Goal: Task Accomplishment & Management: Manage account settings

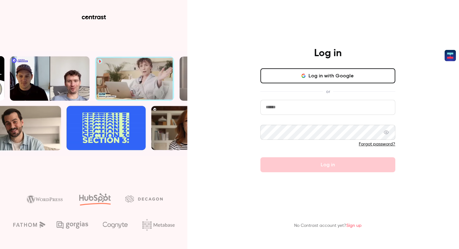
click at [309, 78] on button "Log in with Google" at bounding box center [327, 75] width 135 height 15
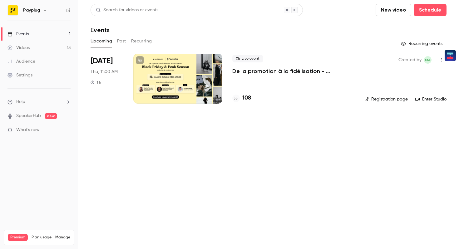
click at [171, 80] on div at bounding box center [177, 79] width 89 height 50
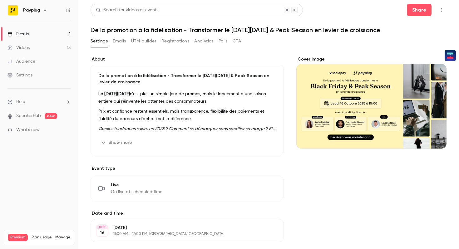
click at [122, 46] on button "Emails" at bounding box center [119, 41] width 13 height 10
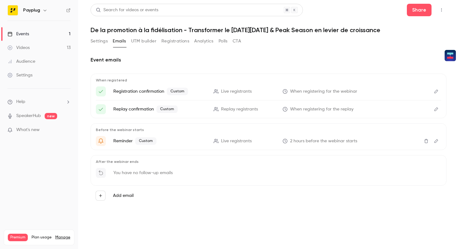
click at [37, 114] on link "SpeakerHub" at bounding box center [28, 116] width 25 height 7
click at [166, 40] on button "Registrations" at bounding box center [175, 41] width 28 height 10
